Goal: Information Seeking & Learning: Learn about a topic

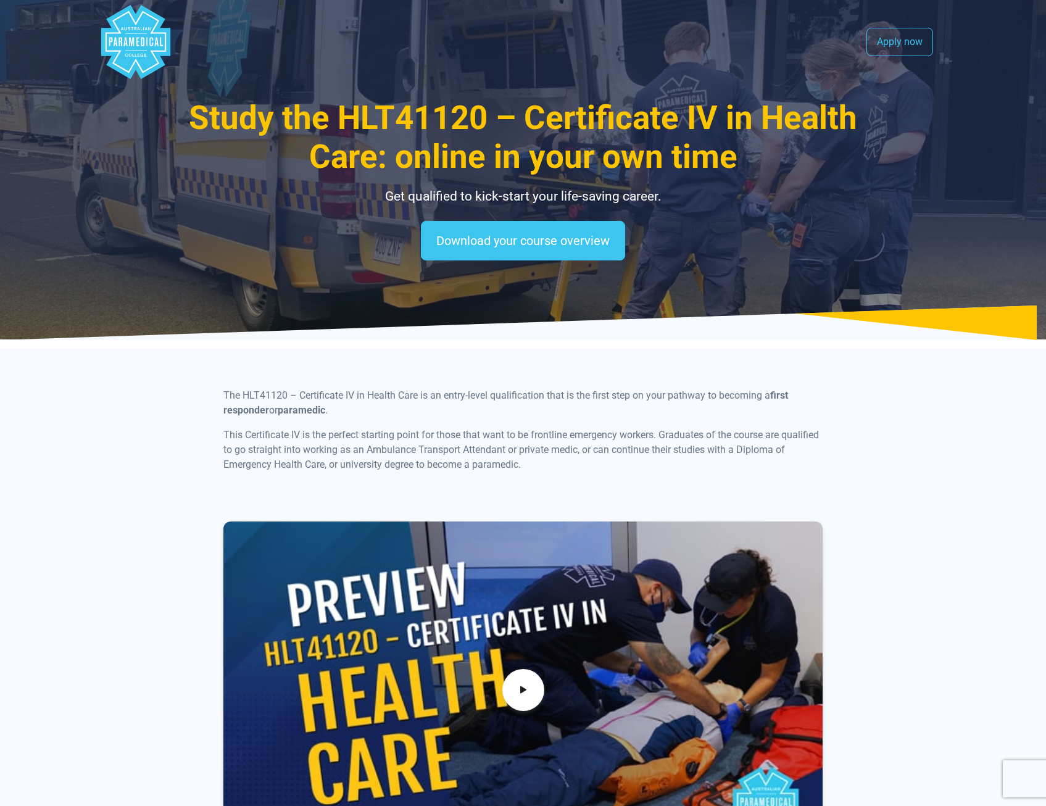
click at [137, 57] on polygon "Australian Paramedical College" at bounding box center [135, 42] width 69 height 74
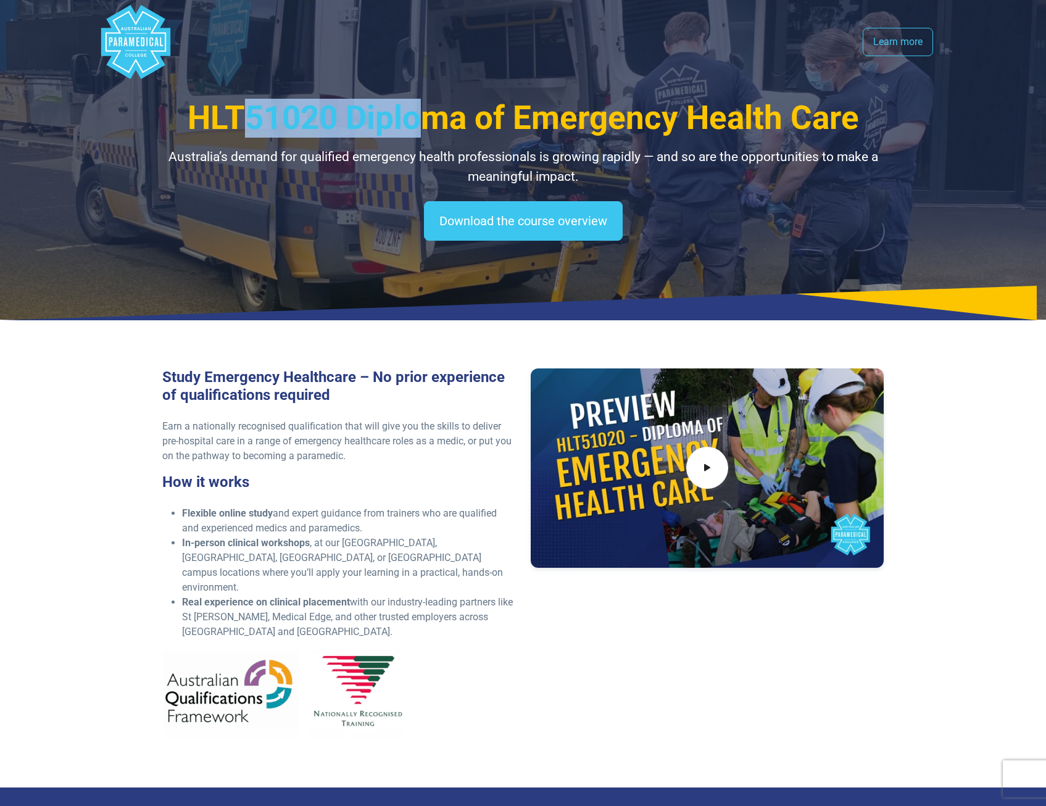
drag, startPoint x: 249, startPoint y: 112, endPoint x: 430, endPoint y: 123, distance: 181.8
click at [430, 123] on span "HLT51020 Diploma of Emergency Health Care" at bounding box center [523, 118] width 671 height 38
drag, startPoint x: 430, startPoint y: 123, endPoint x: 508, endPoint y: 151, distance: 82.6
click at [434, 123] on span "HLT51020 Diploma of Emergency Health Care" at bounding box center [523, 118] width 671 height 38
